Goal: Task Accomplishment & Management: Manage account settings

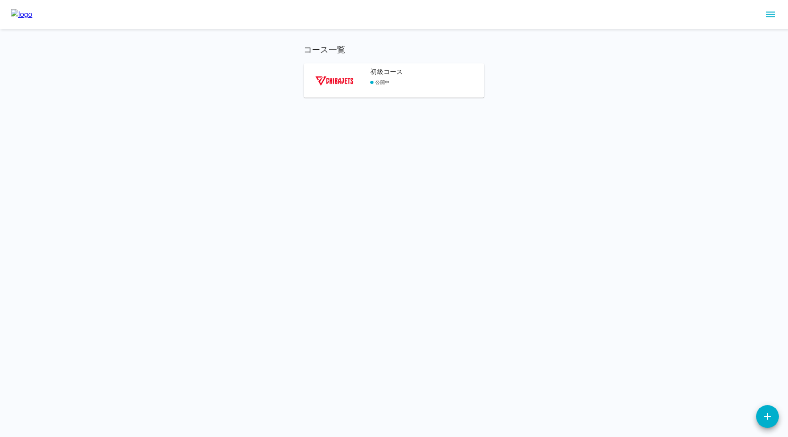
click at [423, 78] on div "初級コース 公開中" at bounding box center [427, 82] width 114 height 31
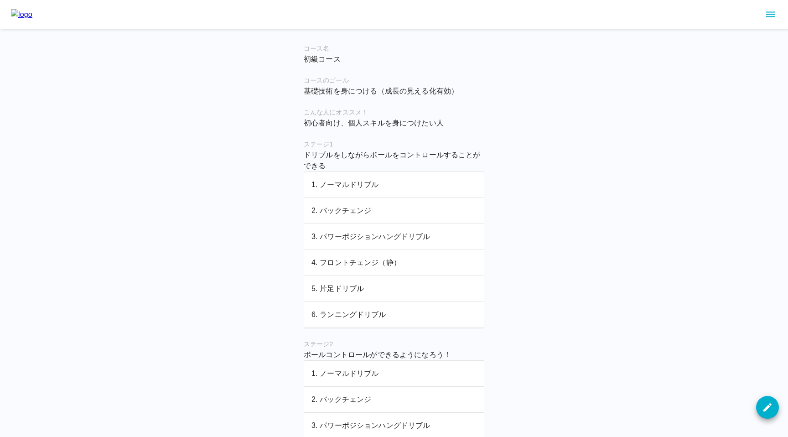
scroll to position [198, 0]
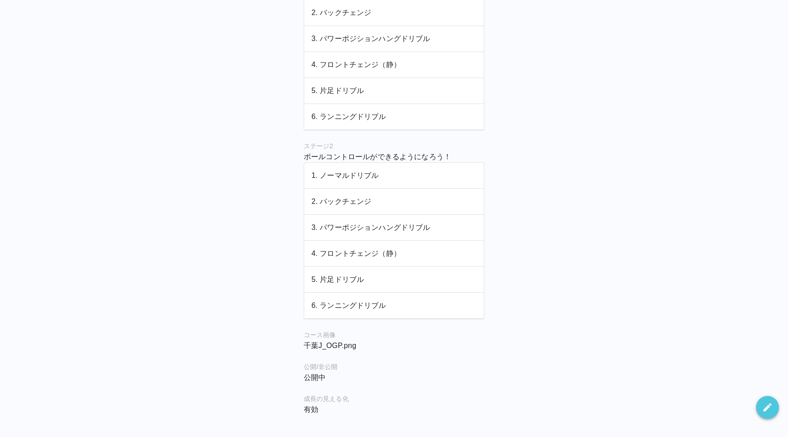
click at [769, 404] on icon "button" at bounding box center [767, 407] width 11 height 11
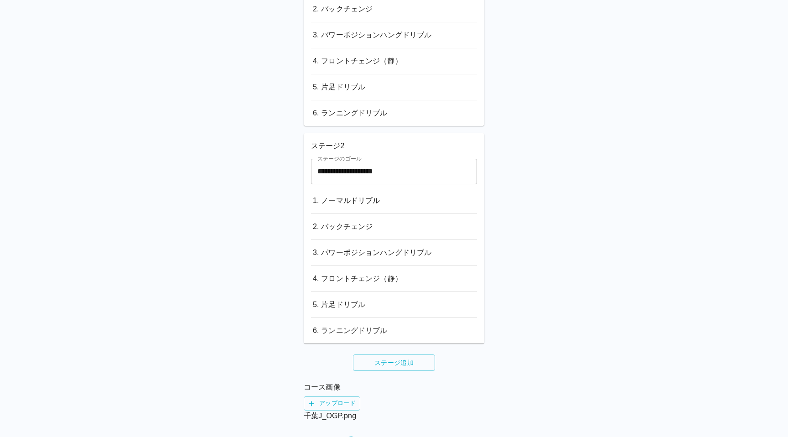
scroll to position [425, 0]
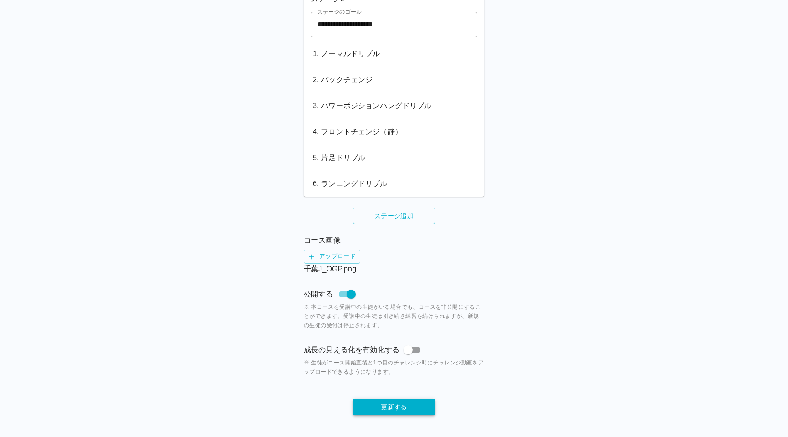
click at [410, 406] on button "更新する" at bounding box center [394, 407] width 82 height 17
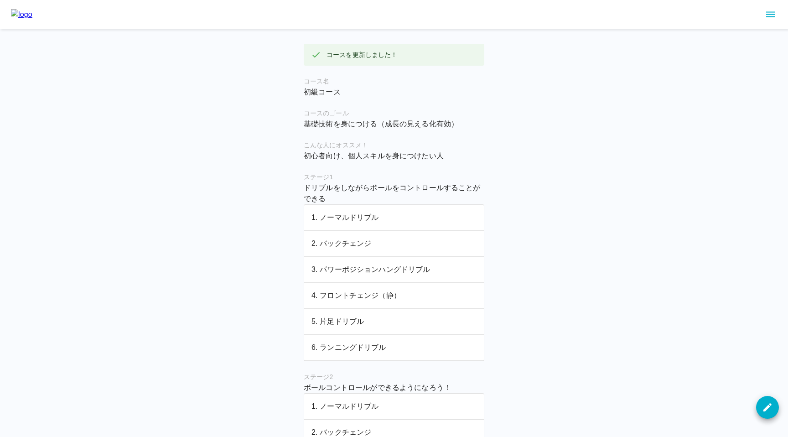
scroll to position [231, 0]
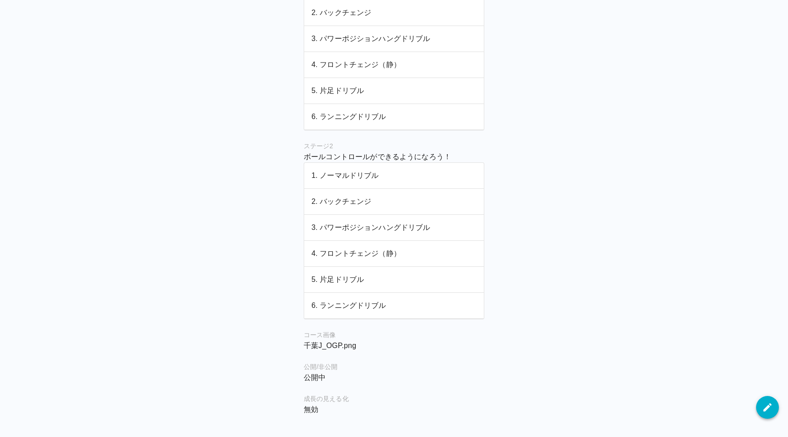
click at [766, 405] on icon "button" at bounding box center [767, 407] width 11 height 11
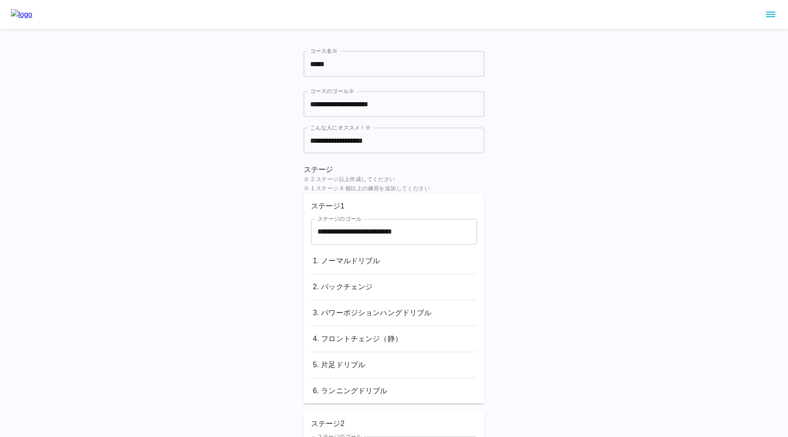
scroll to position [425, 0]
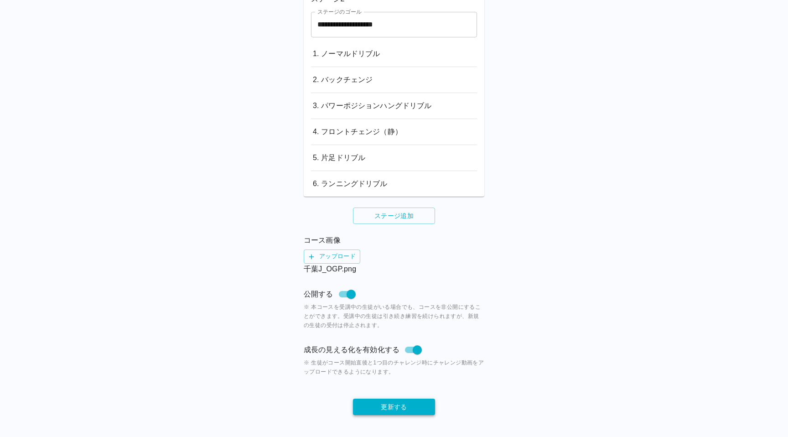
click at [411, 400] on button "更新する" at bounding box center [394, 407] width 82 height 17
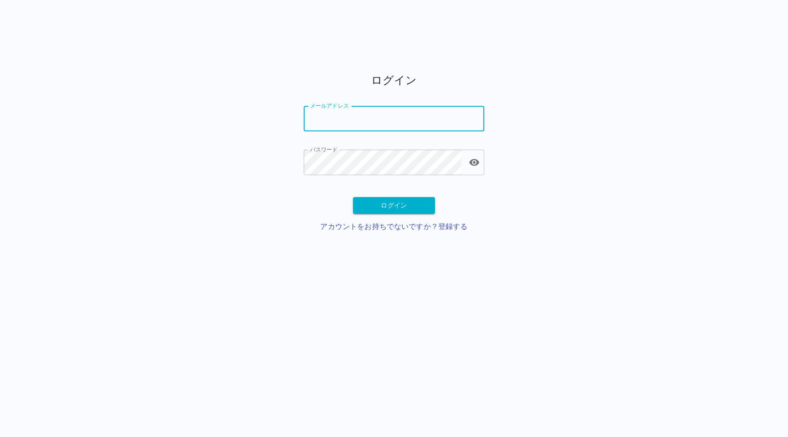
click at [333, 125] on input "メールアドレス" at bounding box center [394, 119] width 181 height 26
type input "**********"
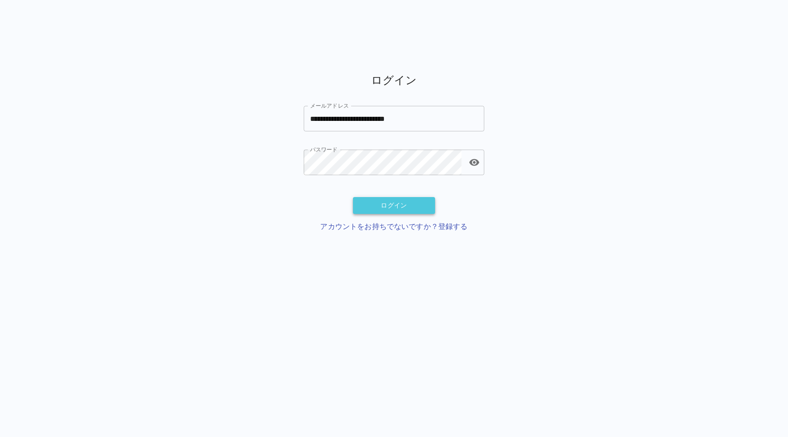
click at [372, 211] on button "ログイン" at bounding box center [394, 205] width 82 height 17
